Goal: Task Accomplishment & Management: Manage account settings

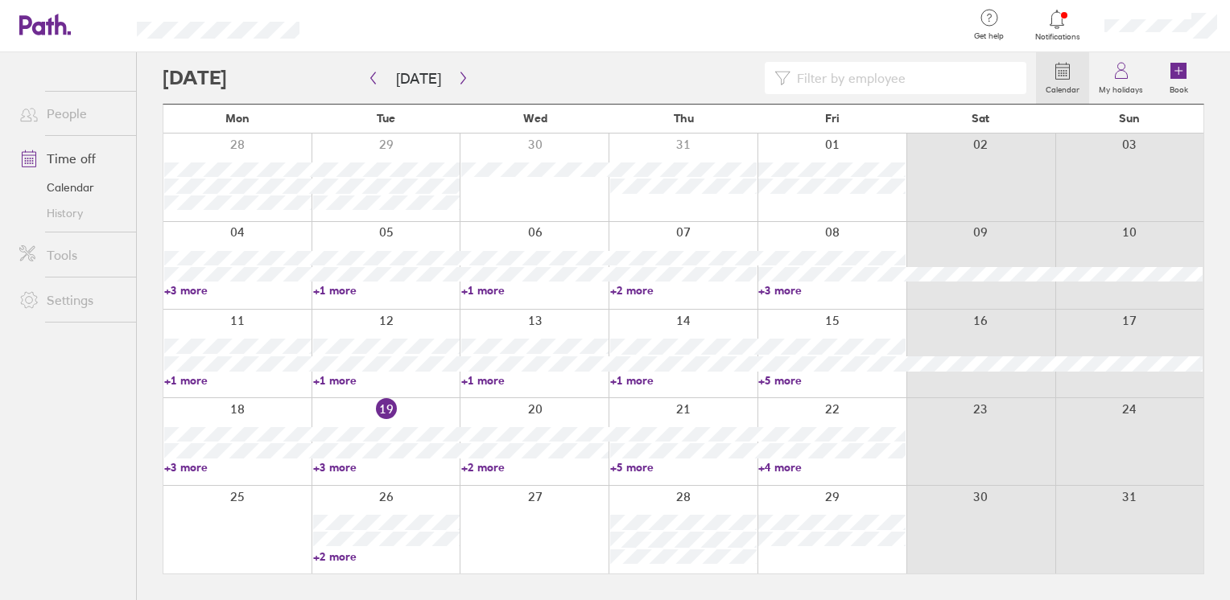
click at [497, 472] on link "+2 more" at bounding box center [534, 467] width 147 height 14
click at [636, 468] on link "+5 more" at bounding box center [683, 467] width 147 height 14
click at [636, 465] on link "+5 more" at bounding box center [683, 467] width 147 height 14
click at [782, 468] on link "+4 more" at bounding box center [824, 467] width 145 height 14
click at [782, 466] on link "+4 more" at bounding box center [831, 467] width 147 height 14
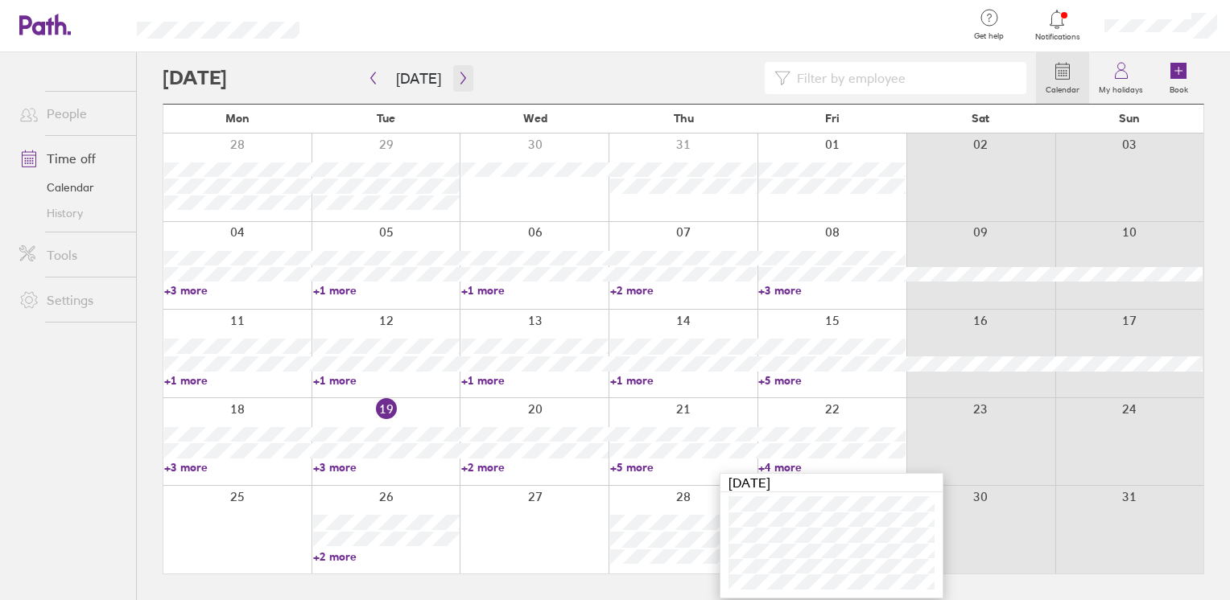
click at [455, 85] on button "button" at bounding box center [463, 78] width 20 height 27
